Goal: Information Seeking & Learning: Learn about a topic

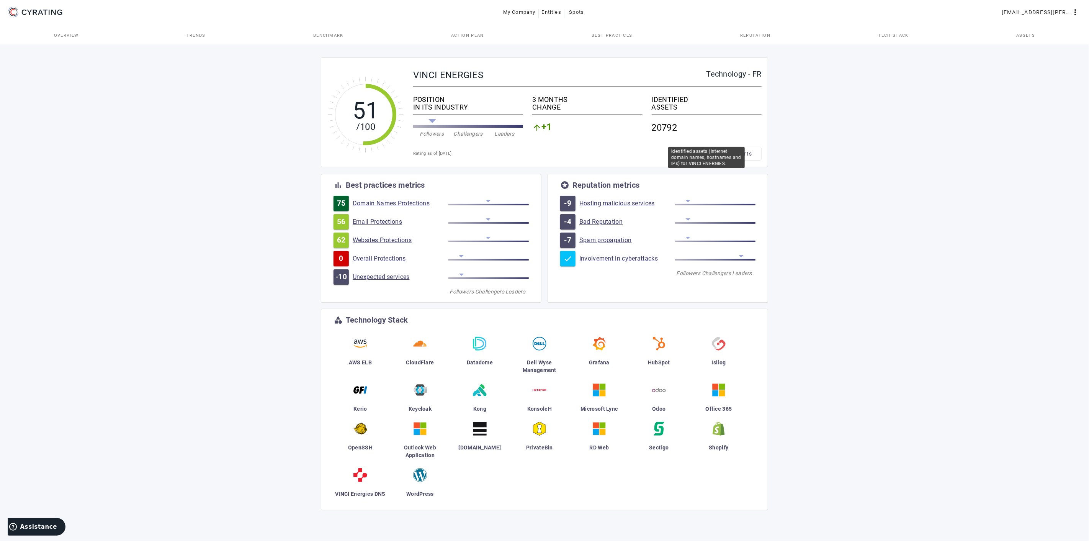
click at [683, 97] on div "IDENTIFIED" at bounding box center [707, 100] width 110 height 8
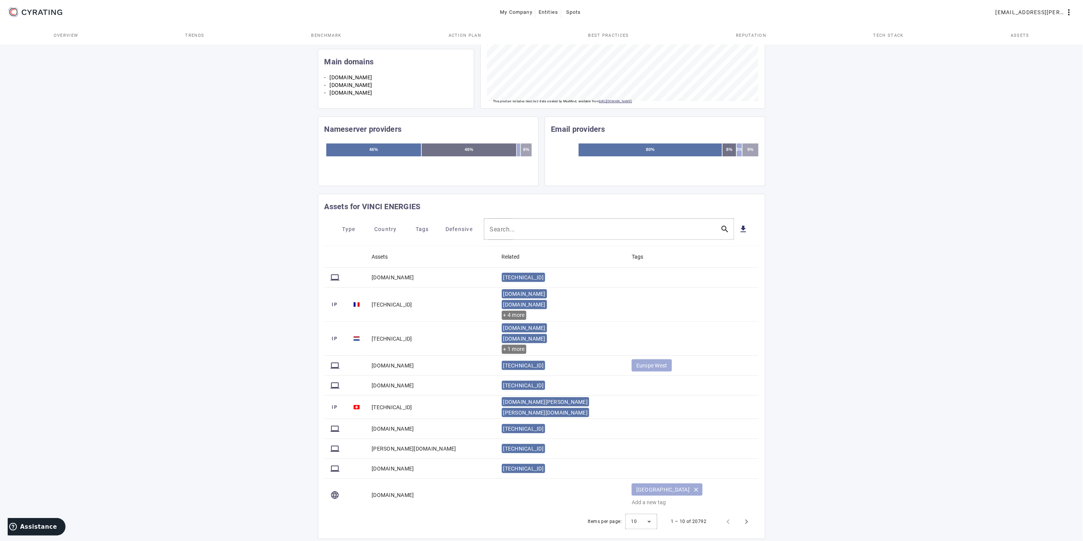
scroll to position [200, 0]
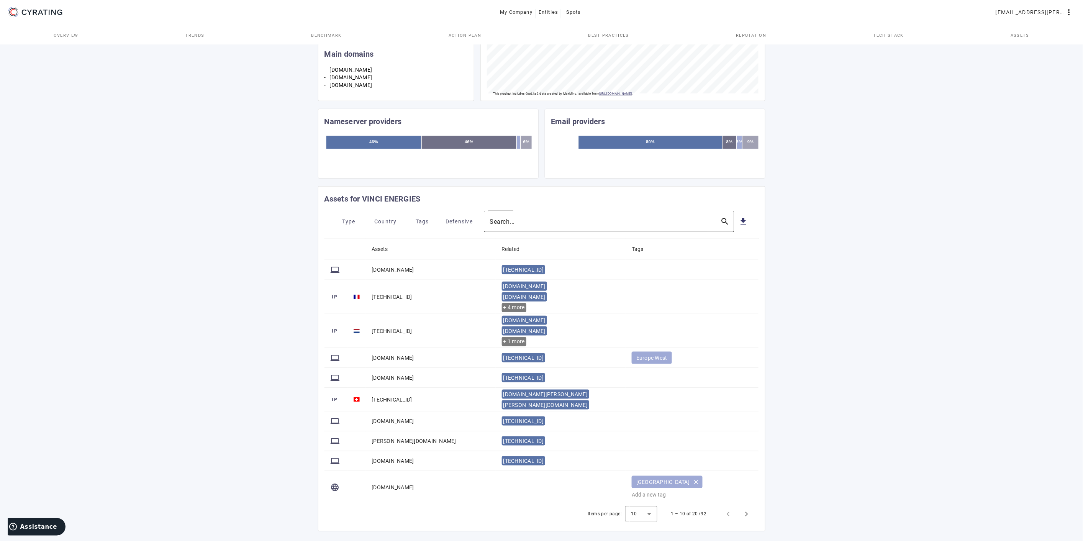
click at [524, 224] on input "Search..." at bounding box center [602, 221] width 224 height 9
type input "axiansbroger"
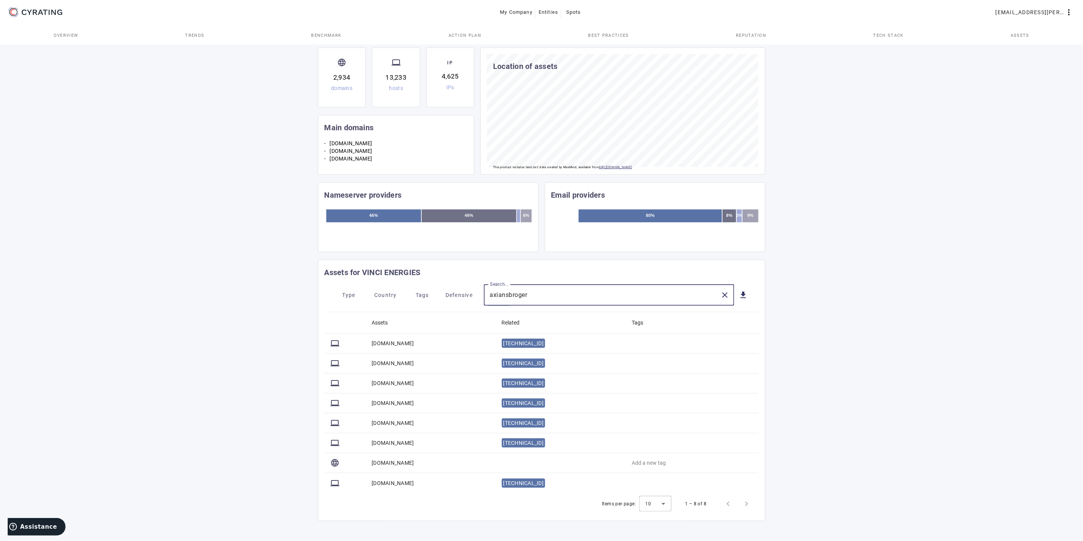
scroll to position [127, 0]
click at [334, 343] on mat-icon "computer" at bounding box center [335, 343] width 9 height 9
click at [393, 343] on mat-cell "[DOMAIN_NAME]" at bounding box center [431, 344] width 130 height 20
click at [236, 332] on div "51 /100 VINCI ENERGIES Technology - FR POSITION IN ITS INDUSTRY Followers Chall…" at bounding box center [541, 229] width 1083 height 624
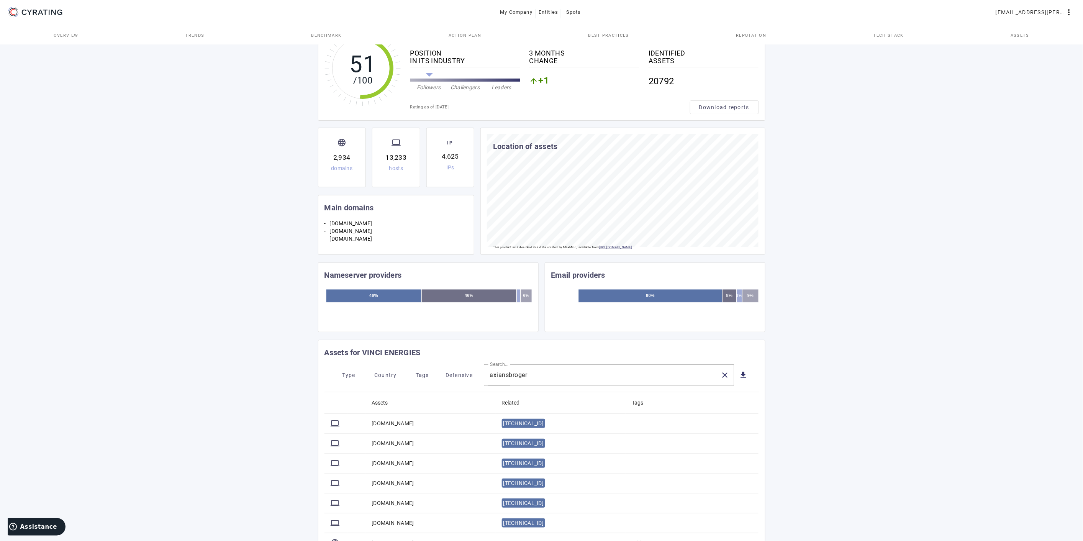
scroll to position [0, 0]
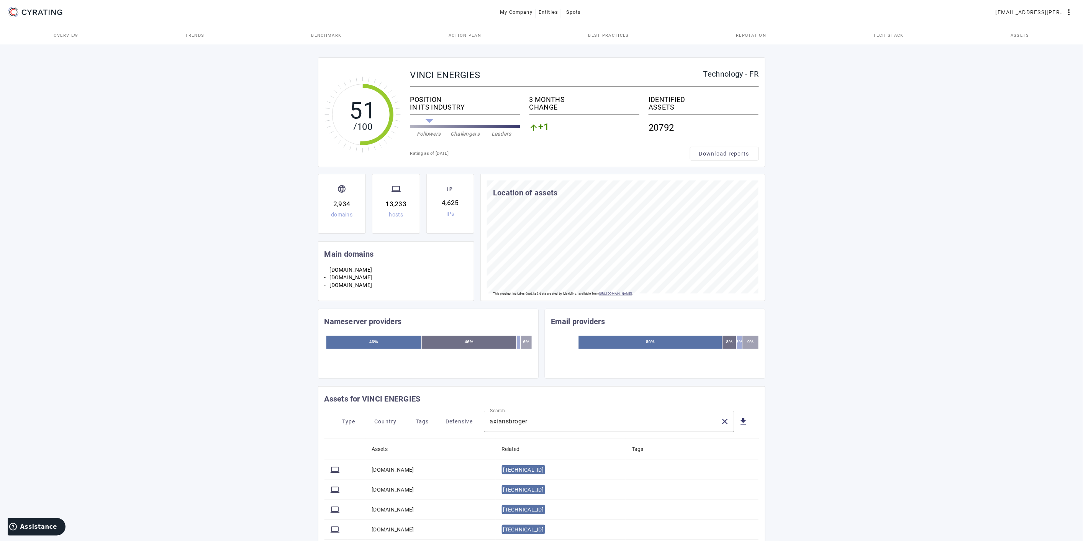
click at [219, 224] on div "51 /100 VINCI ENERGIES Technology - FR POSITION IN ITS INDUSTRY Followers Chall…" at bounding box center [541, 355] width 1083 height 624
click at [205, 35] on link "Trends" at bounding box center [195, 35] width 126 height 18
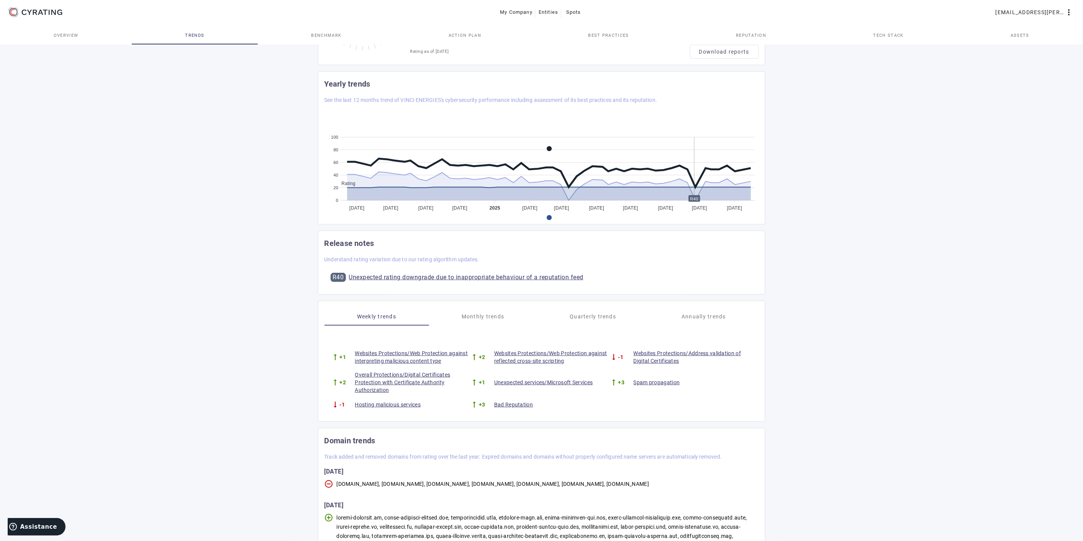
scroll to position [213, 0]
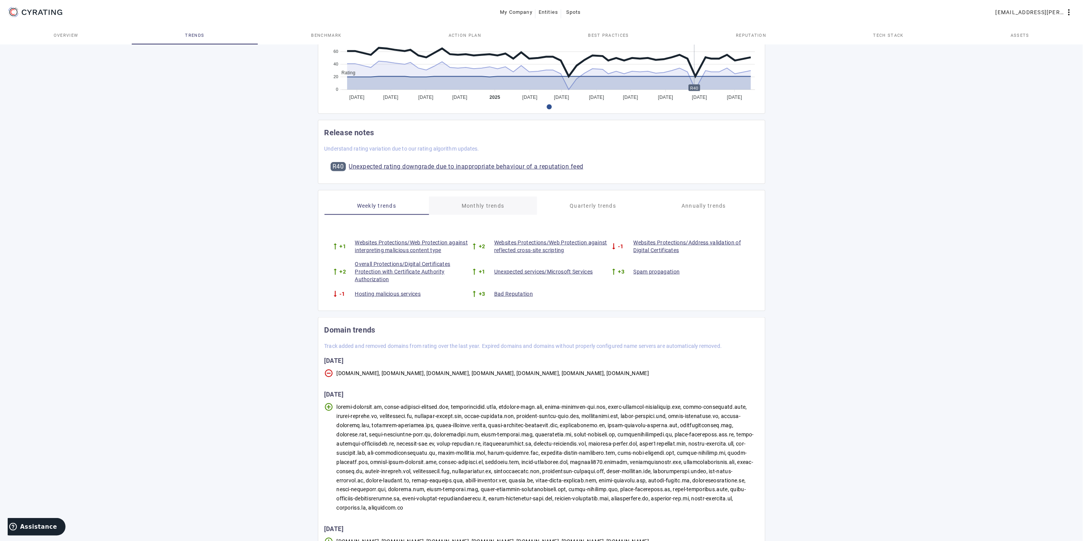
click at [500, 206] on span "Monthly trends" at bounding box center [483, 205] width 43 height 5
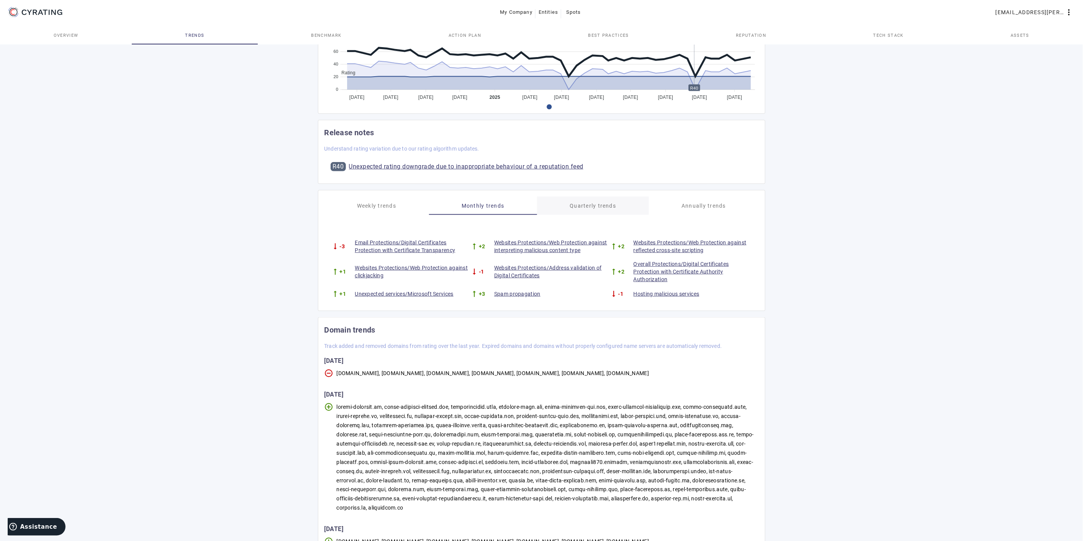
click at [589, 203] on span "Quarterly trends" at bounding box center [593, 205] width 46 height 5
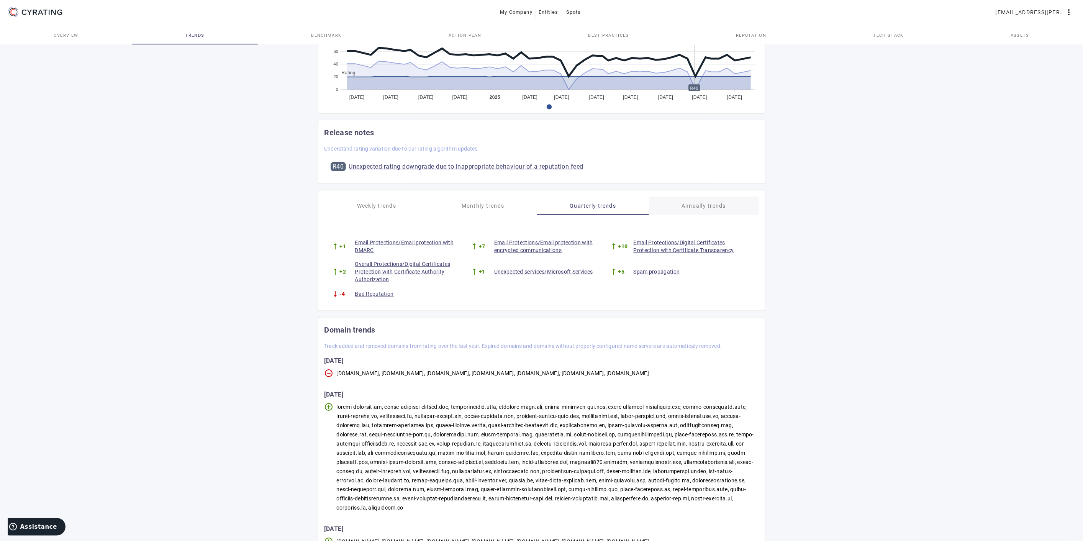
click at [688, 206] on span "Annually trends" at bounding box center [703, 205] width 44 height 5
